Goal: Information Seeking & Learning: Check status

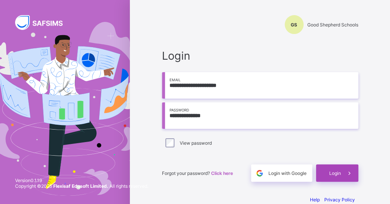
click at [340, 171] on span "Login" at bounding box center [335, 173] width 12 height 6
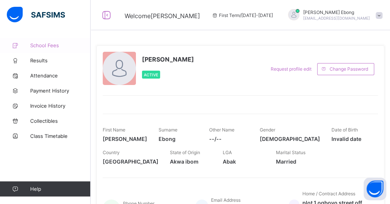
click at [46, 43] on span "School Fees" at bounding box center [60, 45] width 60 height 6
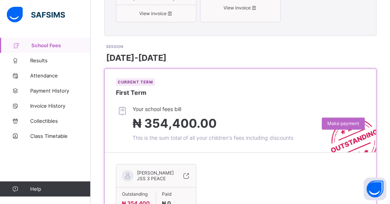
scroll to position [287, 0]
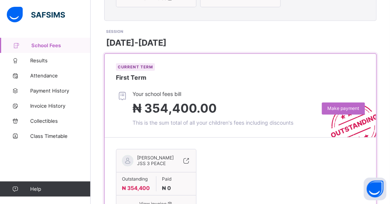
click at [182, 158] on div "[PERSON_NAME] JSS 3 PEACE" at bounding box center [156, 163] width 80 height 17
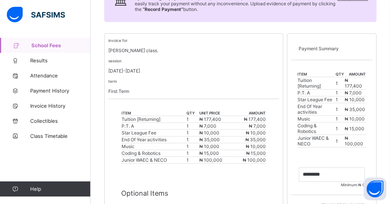
scroll to position [122, 0]
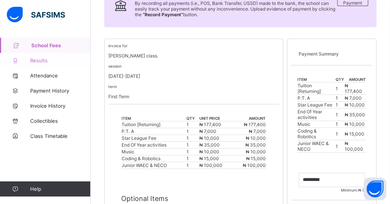
click at [48, 59] on span "Results" at bounding box center [60, 60] width 60 height 6
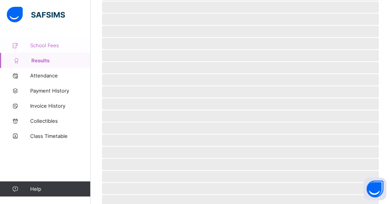
click at [57, 46] on span "School Fees" at bounding box center [60, 45] width 60 height 6
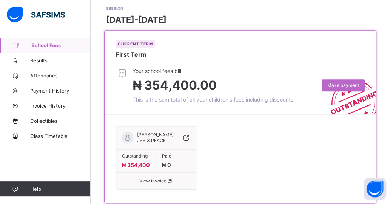
scroll to position [323, 0]
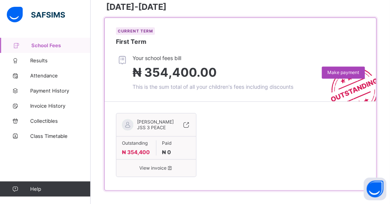
click at [328, 66] on div "Make payment" at bounding box center [343, 72] width 43 height 12
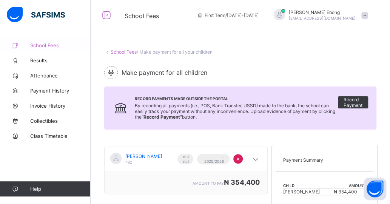
click at [60, 45] on span "School Fees" at bounding box center [60, 45] width 60 height 6
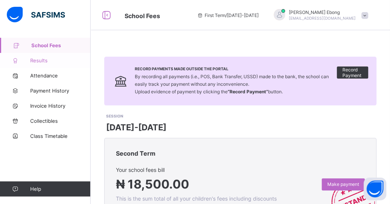
click at [62, 58] on span "Results" at bounding box center [60, 60] width 60 height 6
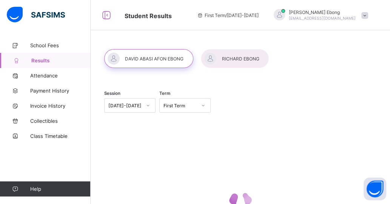
click at [243, 57] on div at bounding box center [235, 58] width 68 height 19
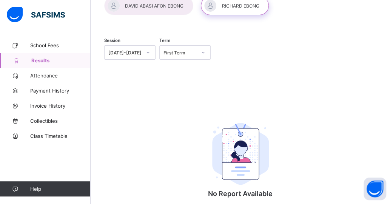
scroll to position [60, 0]
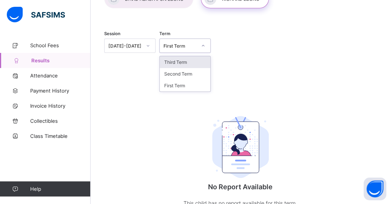
click at [195, 64] on div "Third Term" at bounding box center [185, 62] width 51 height 12
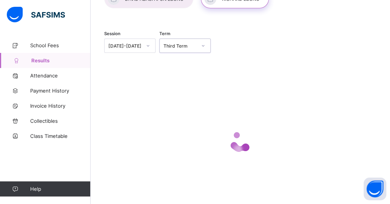
click at [239, 51] on div "Session [DATE]-[DATE] Term option Third Term, selected. 0 results available. Se…" at bounding box center [240, 46] width 272 height 46
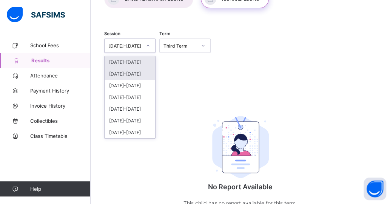
click at [143, 71] on div "[DATE]-[DATE]" at bounding box center [130, 74] width 51 height 12
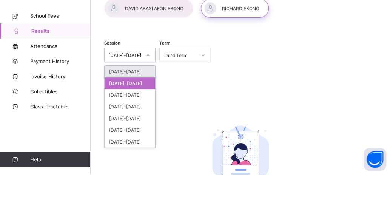
scroll to position [21, 0]
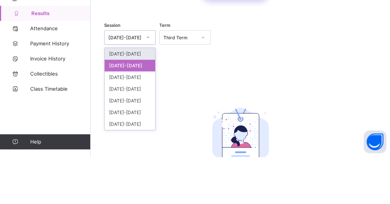
click at [137, 102] on div "[DATE]-[DATE]" at bounding box center [130, 101] width 51 height 12
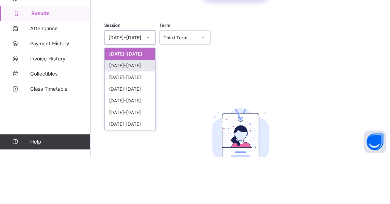
click at [141, 110] on div "[DATE]-[DATE]" at bounding box center [130, 113] width 51 height 12
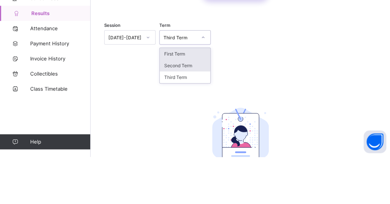
click at [189, 112] on div "Second Term" at bounding box center [185, 113] width 51 height 12
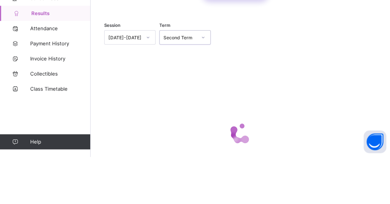
click at [371, 96] on div "Session [DATE]-[DATE] Term option Second Term, selected. 0 results available. S…" at bounding box center [240, 85] width 272 height 46
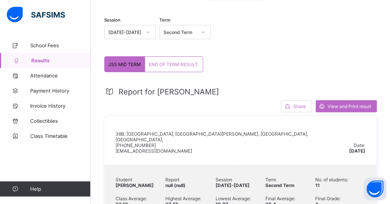
scroll to position [73, 0]
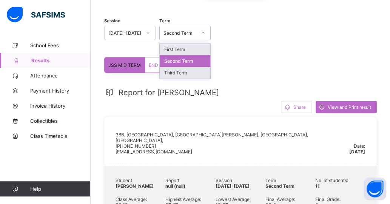
click at [190, 71] on div "Third Term" at bounding box center [185, 73] width 51 height 12
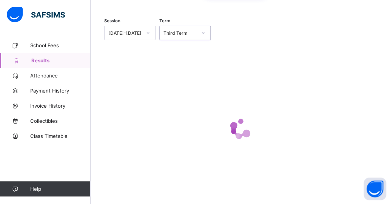
click at [266, 48] on div "Session [DATE]-[DATE] Term option Third Term, selected. 0 results available. Se…" at bounding box center [240, 34] width 272 height 46
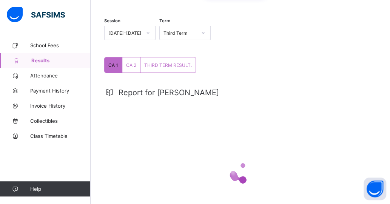
click at [166, 68] on div "THIRD TERM RESULT." at bounding box center [168, 64] width 55 height 15
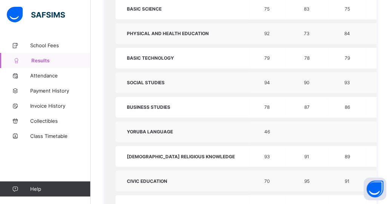
scroll to position [447, 0]
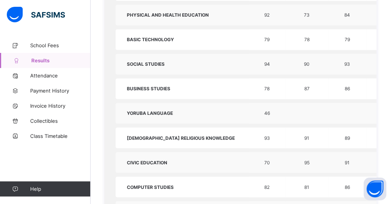
click at [363, 63] on table "subjects FIRST SECOND THIRD total grade comment FRENCH LANGUAGE 60 77 90 75.67 …" at bounding box center [305, 60] width 378 height 430
click at [343, 78] on td "86" at bounding box center [348, 88] width 38 height 21
click at [335, 83] on td "86" at bounding box center [348, 88] width 38 height 21
